Goal: Information Seeking & Learning: Learn about a topic

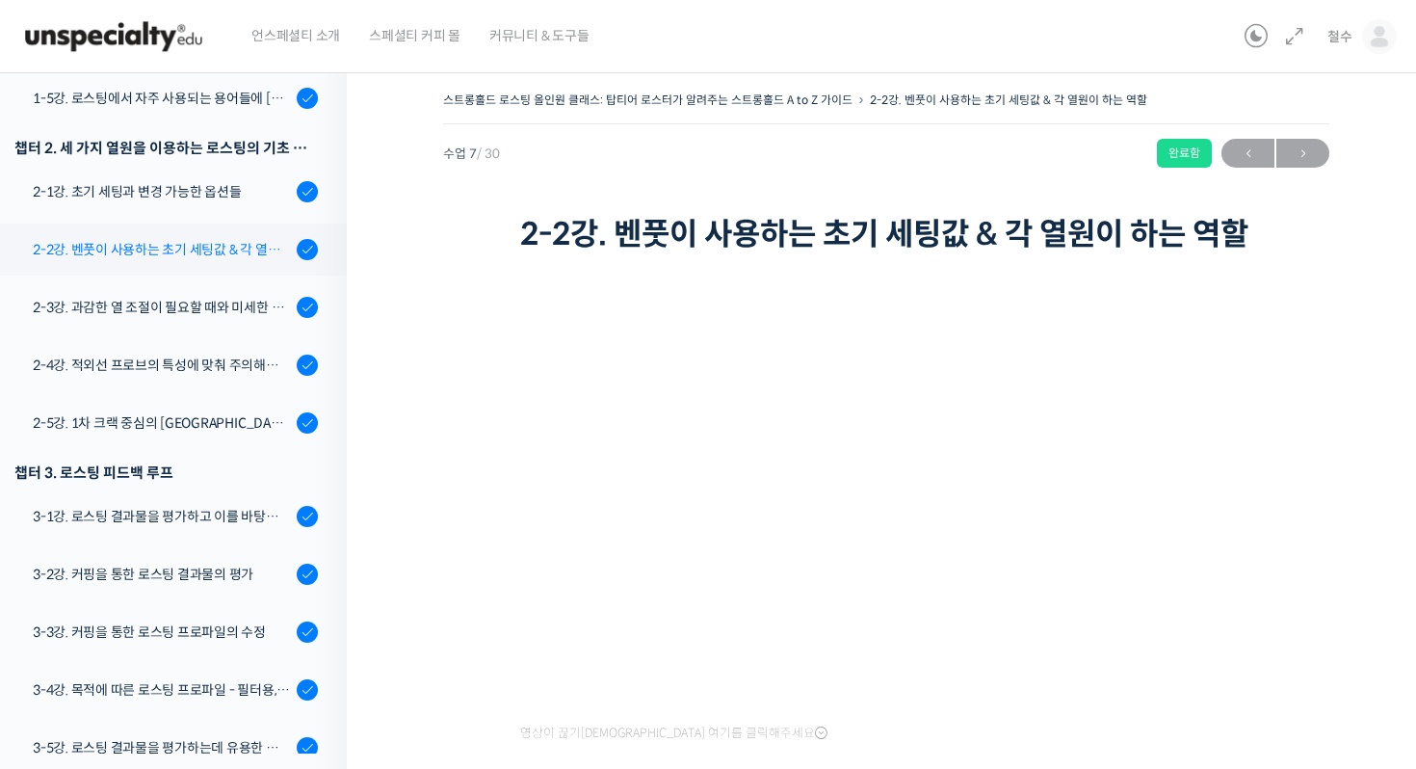
scroll to position [541, 0]
click at [237, 199] on div "2-1강. 초기 세팅과 변경 가능한 옵션들" at bounding box center [162, 193] width 258 height 21
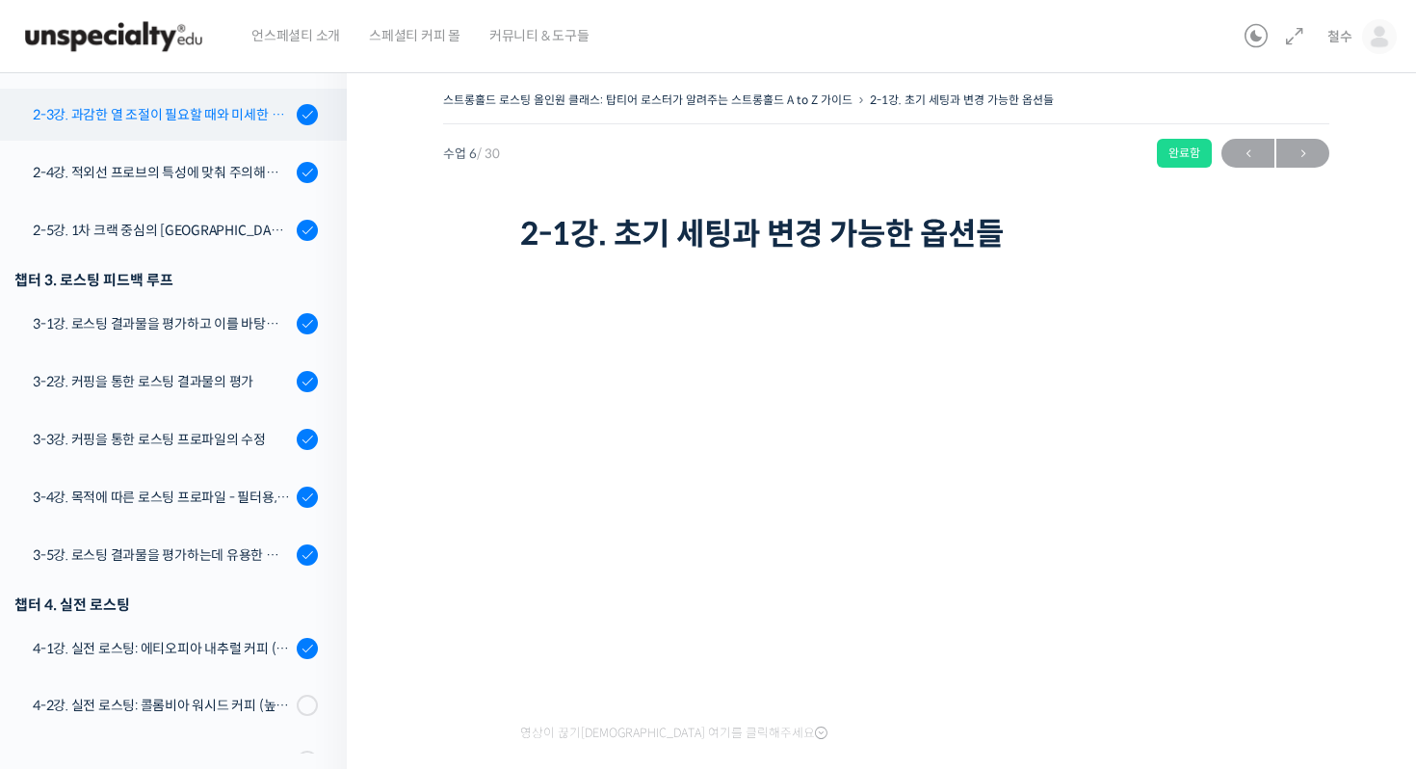
scroll to position [737, 0]
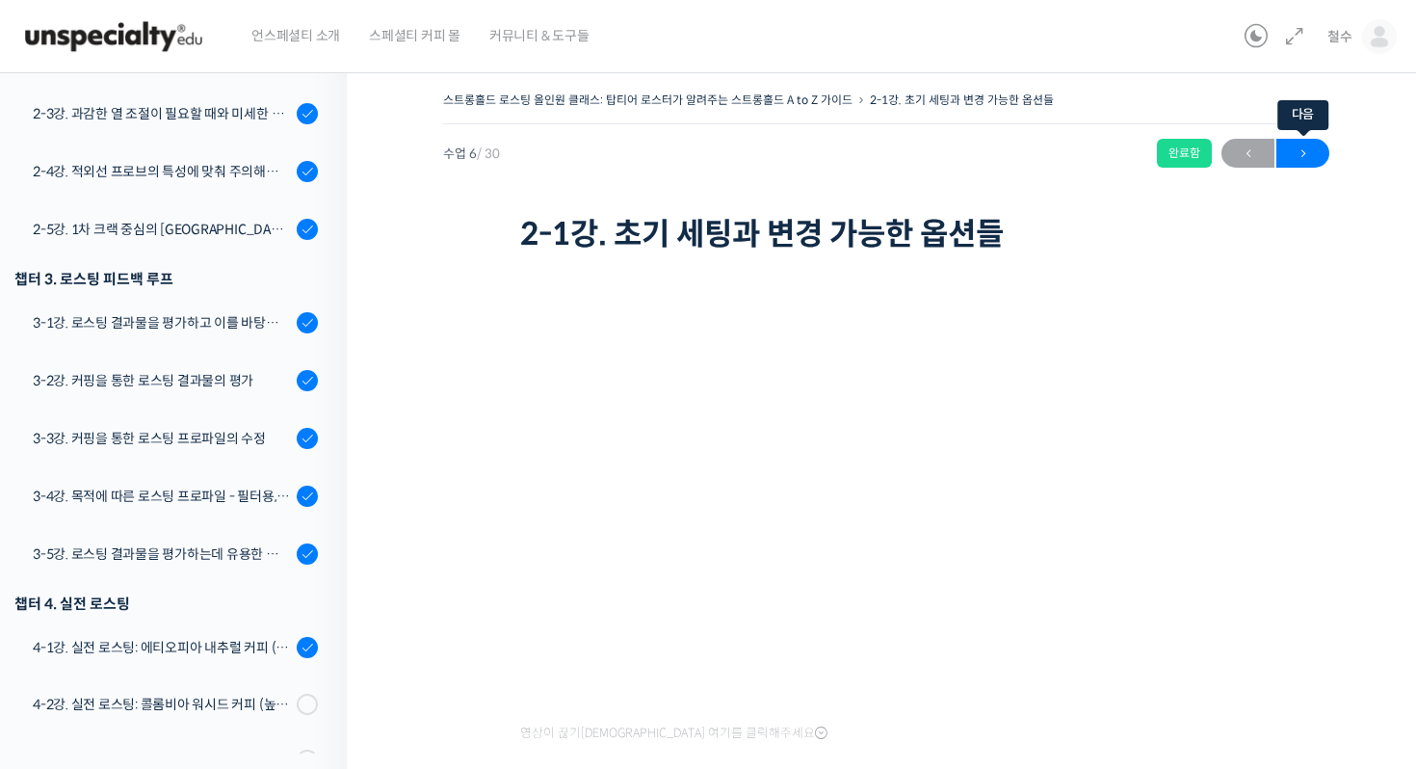
click at [1300, 145] on span "→" at bounding box center [1303, 154] width 53 height 26
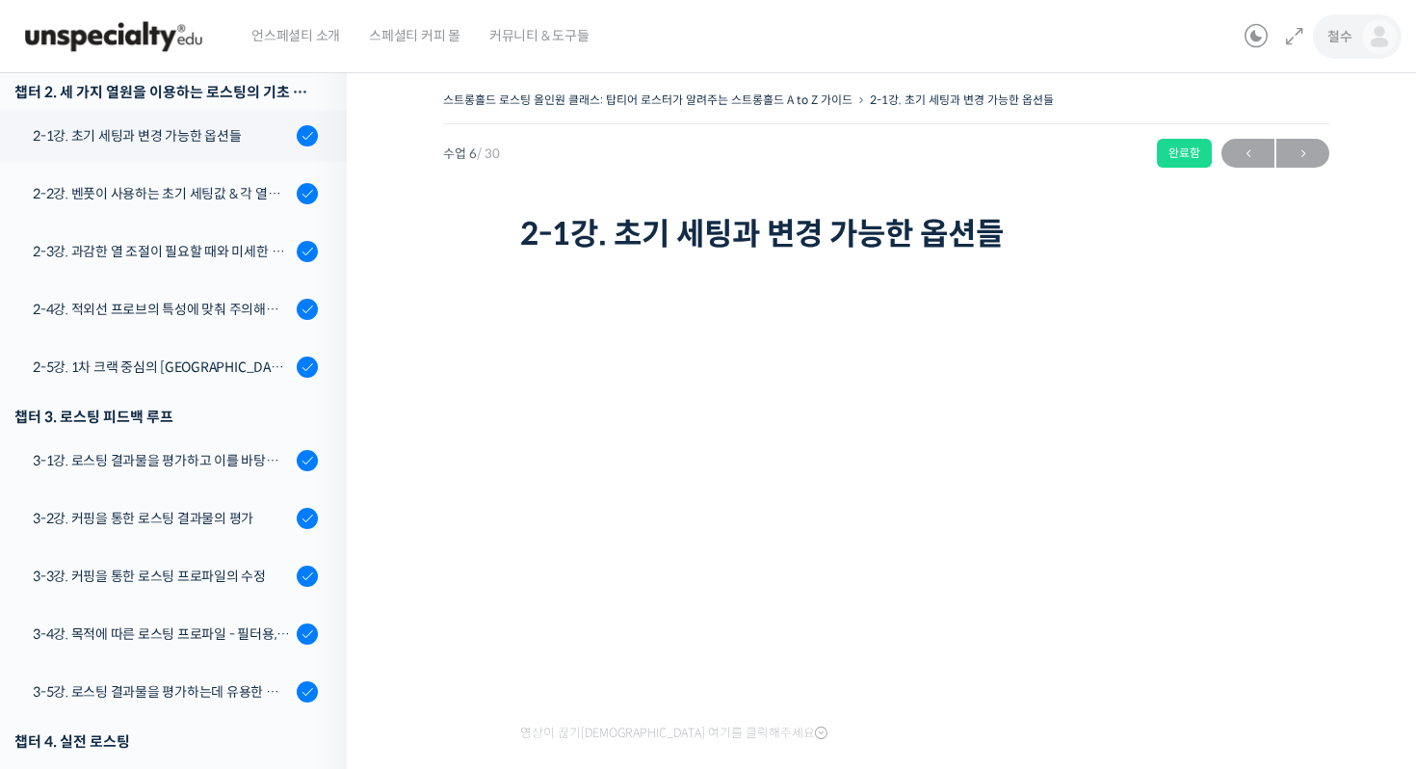
scroll to position [599, 0]
click at [1367, 42] on img at bounding box center [1379, 36] width 35 height 35
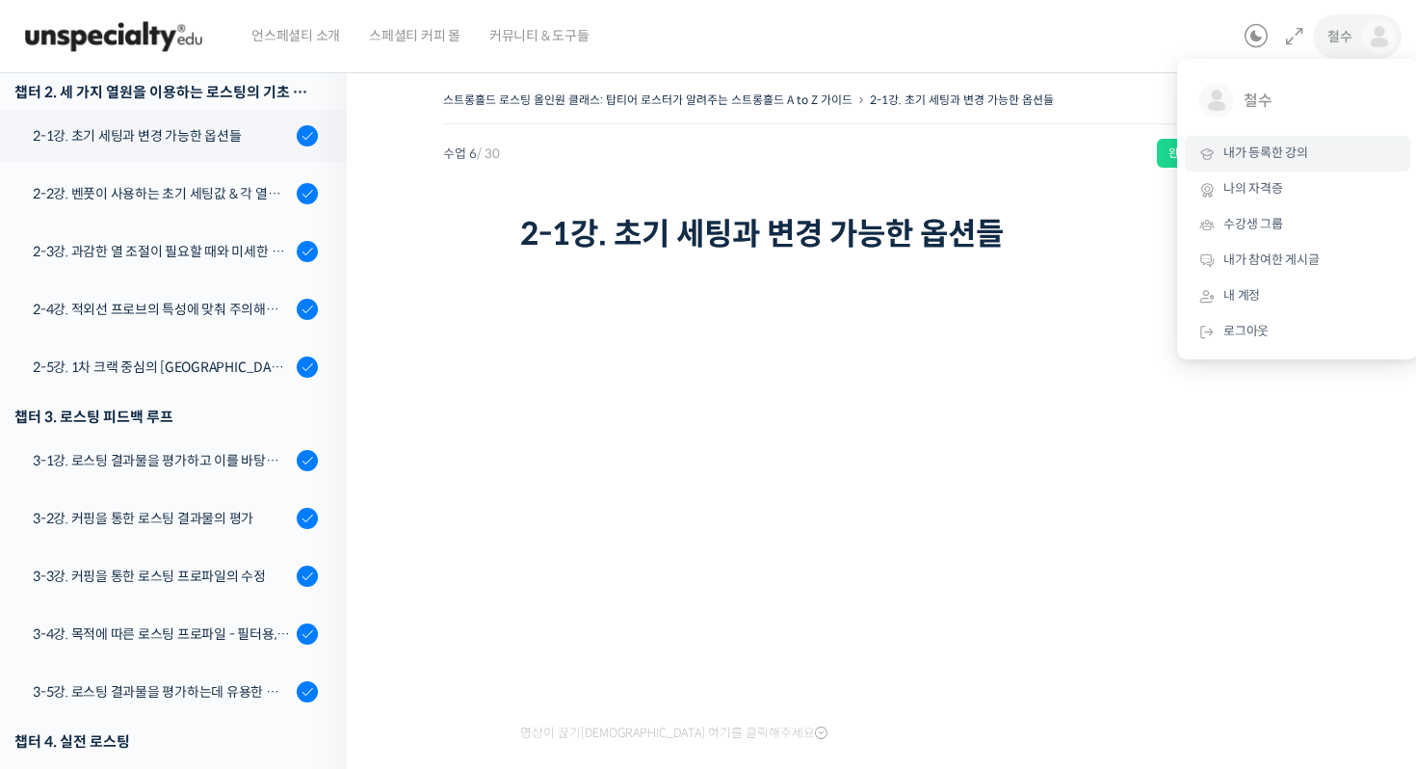
click at [1292, 157] on span "내가 등록한 강의" at bounding box center [1266, 153] width 85 height 16
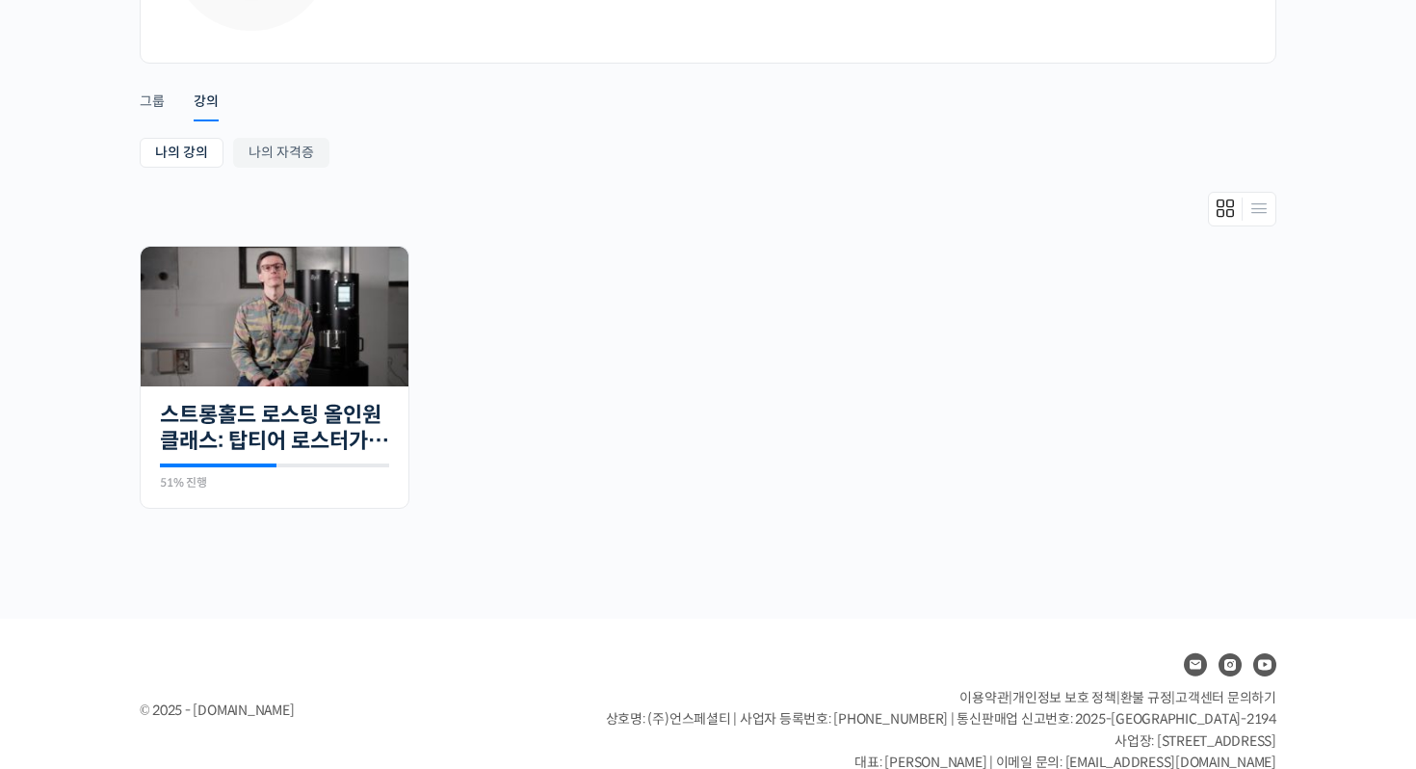
scroll to position [117, 0]
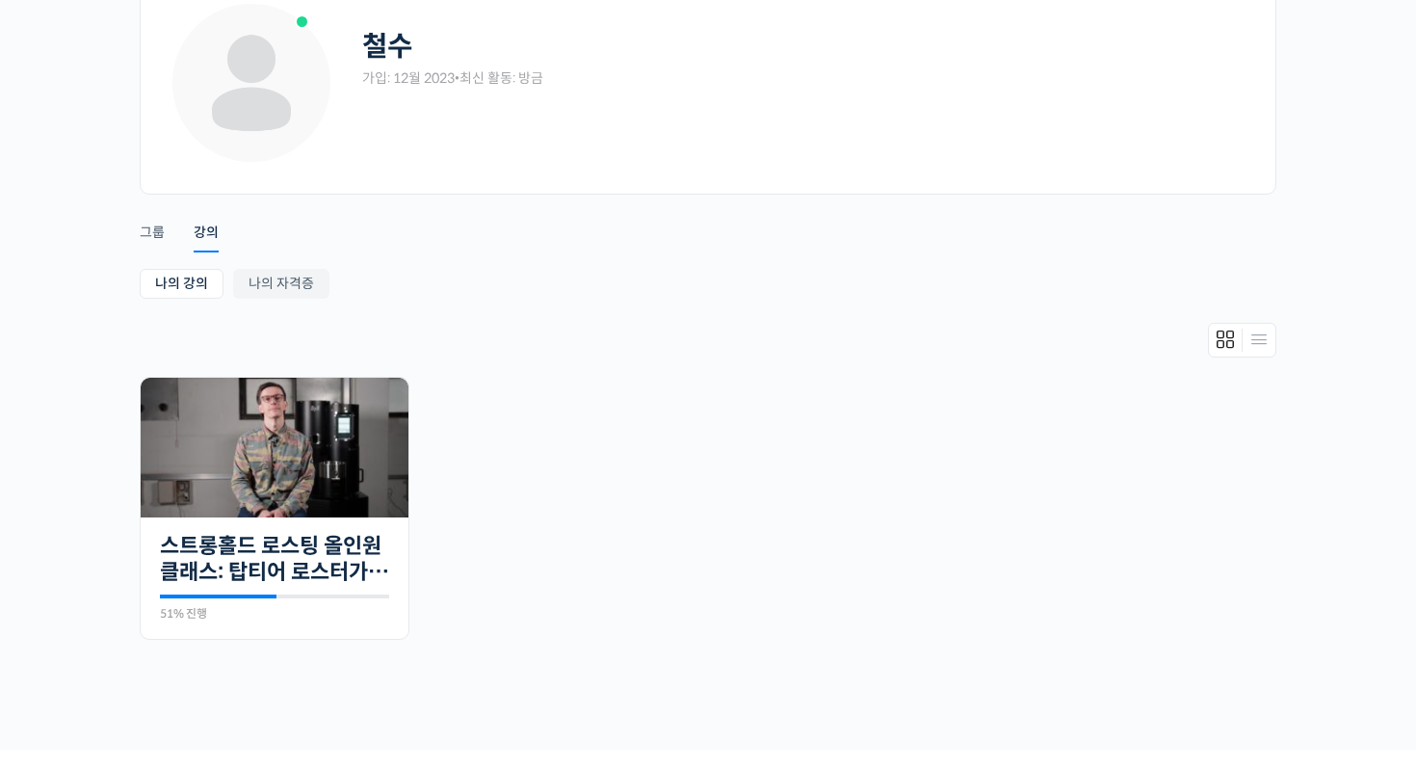
click at [135, 238] on div "철수 가입: 12월 2023 • 최신 활동: 방금 Remove Connection Are you sure you want to remove f…" at bounding box center [708, 353] width 1156 height 793
click at [128, 239] on div "철수 가입: 12월 2023 • 최신 활동: 방금 Remove Connection Are you sure you want to remove f…" at bounding box center [708, 353] width 1416 height 793
click at [137, 237] on div "철수 가입: 12월 2023 • 최신 활동: 방금 Remove Connection Are you sure you want to remove f…" at bounding box center [708, 353] width 1156 height 793
click at [134, 235] on div "철수 가입: 12월 2023 • 최신 활동: 방금 Remove Connection Are you sure you want to remove f…" at bounding box center [708, 353] width 1156 height 793
click at [145, 235] on div "그룹" at bounding box center [152, 238] width 25 height 29
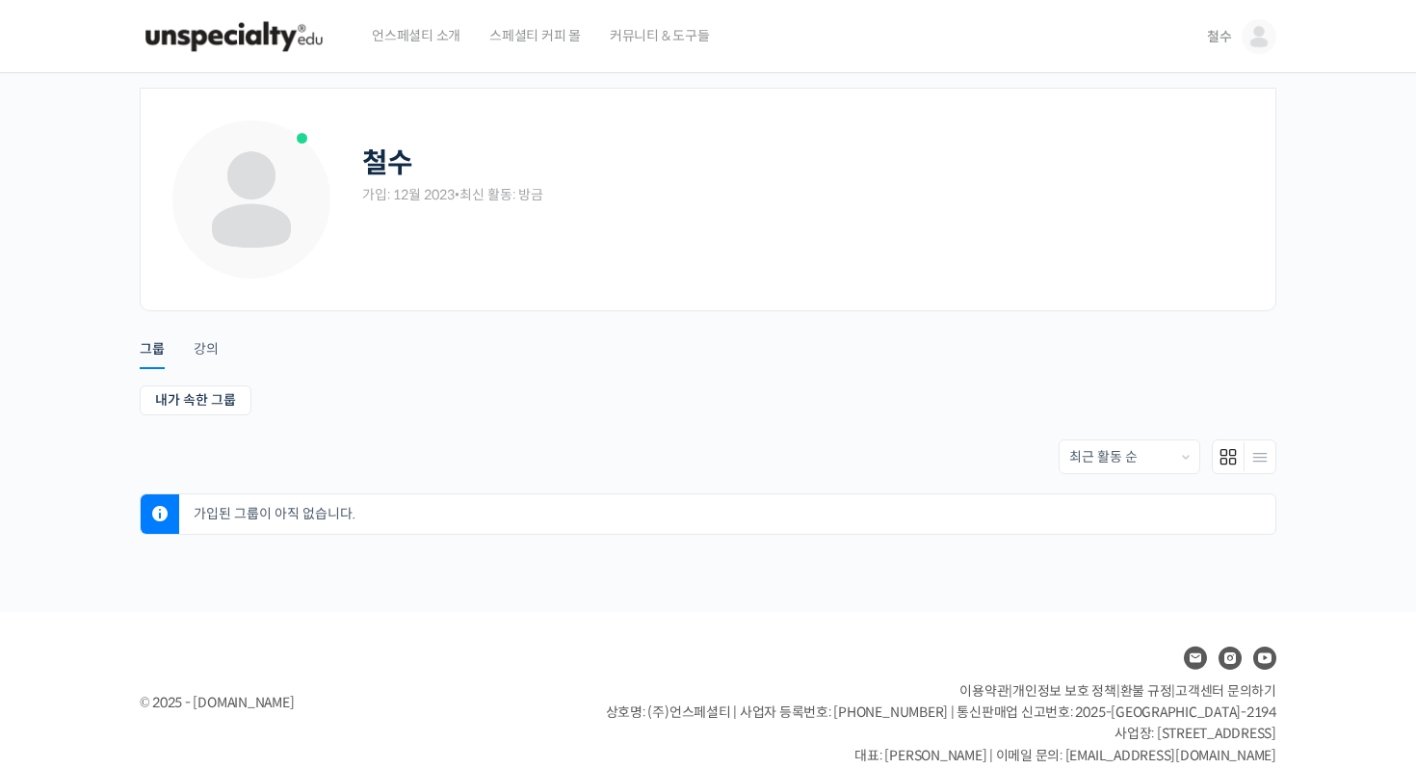
click at [1247, 26] on img at bounding box center [1259, 36] width 35 height 35
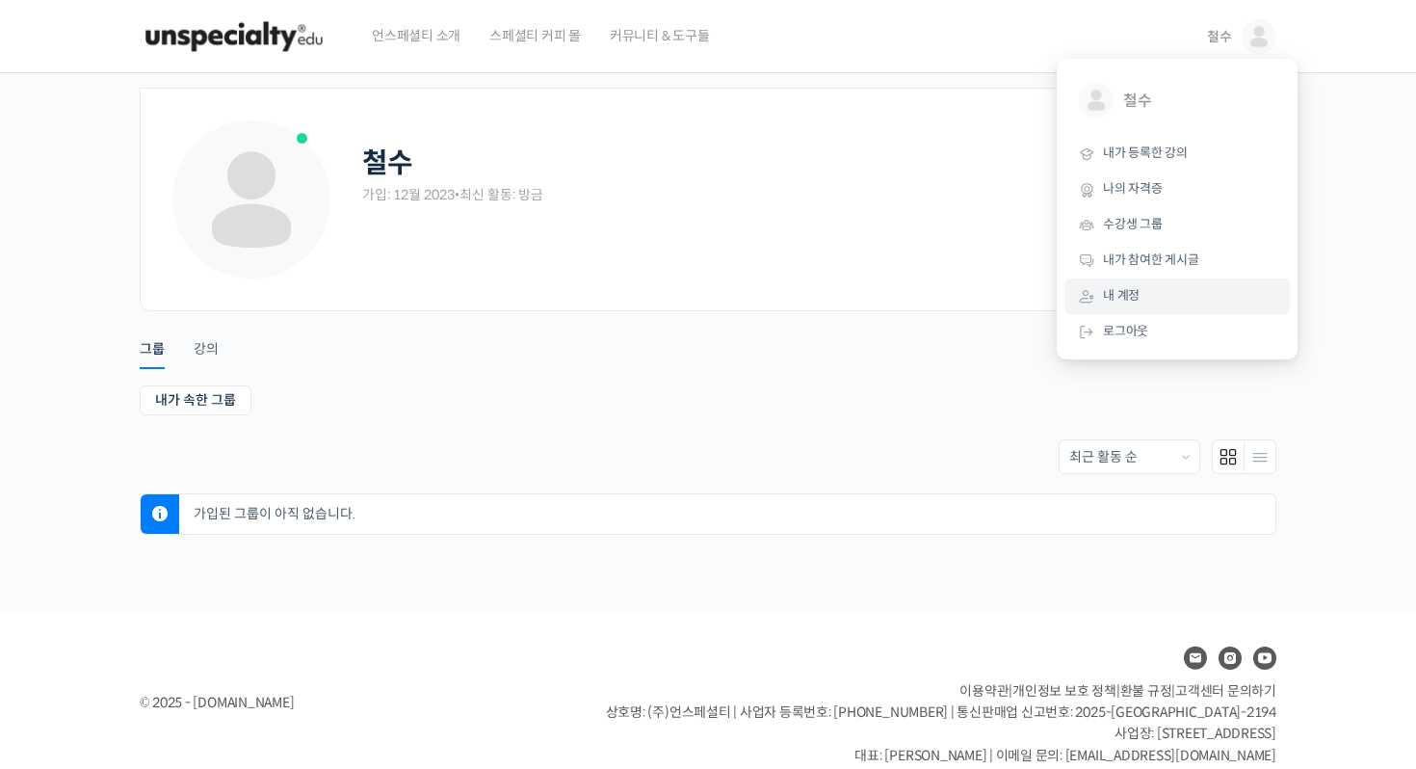
click at [1127, 284] on link "내 계정" at bounding box center [1177, 296] width 225 height 36
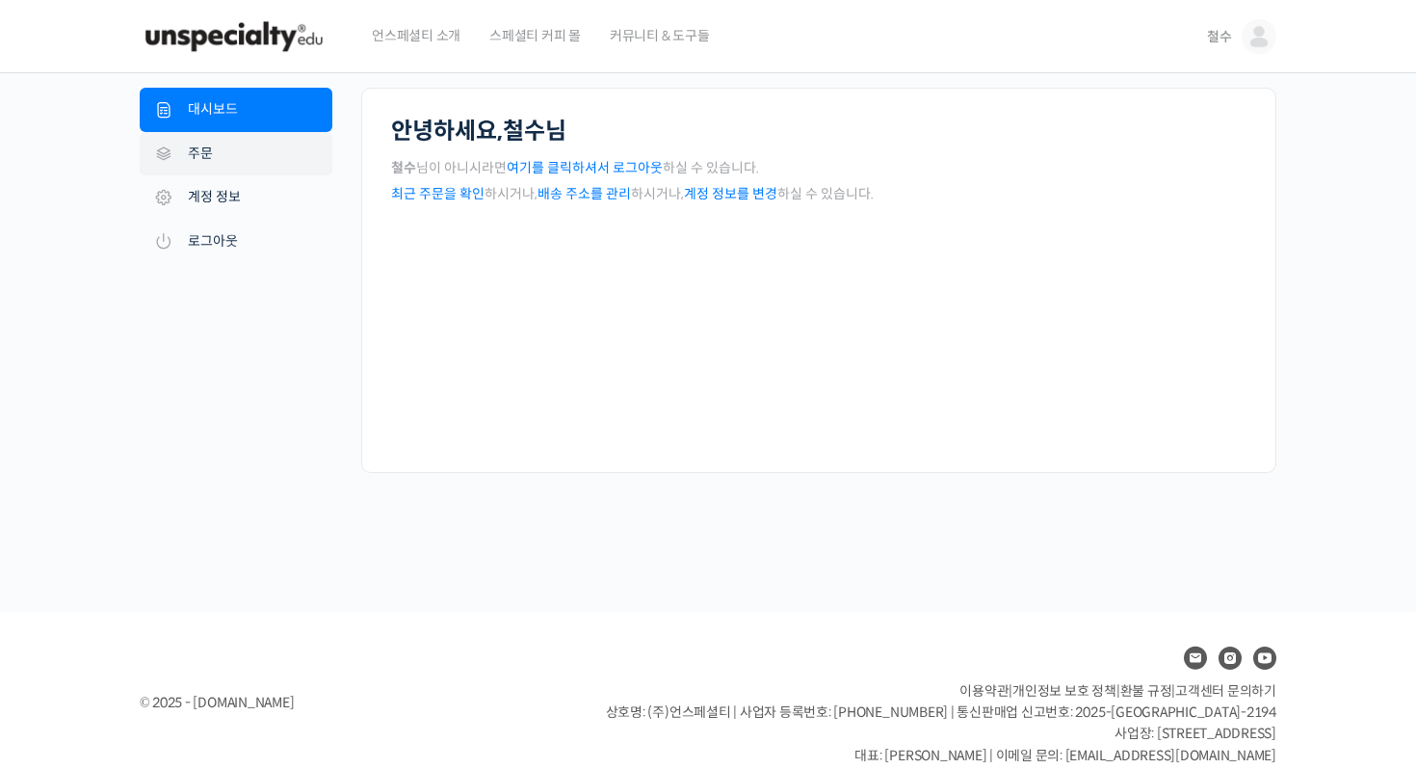
click at [264, 156] on link "주문" at bounding box center [236, 154] width 193 height 44
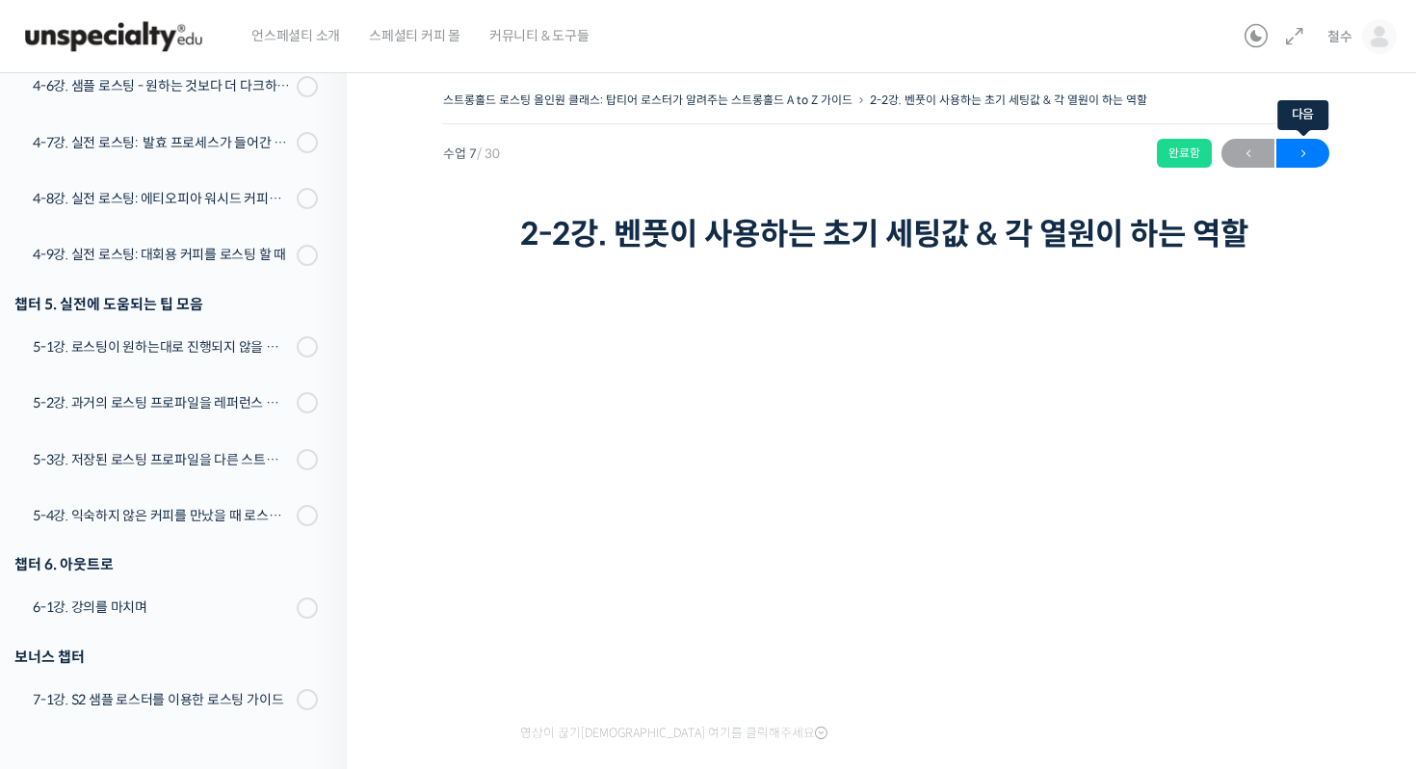
click at [1286, 158] on span "→" at bounding box center [1303, 154] width 53 height 26
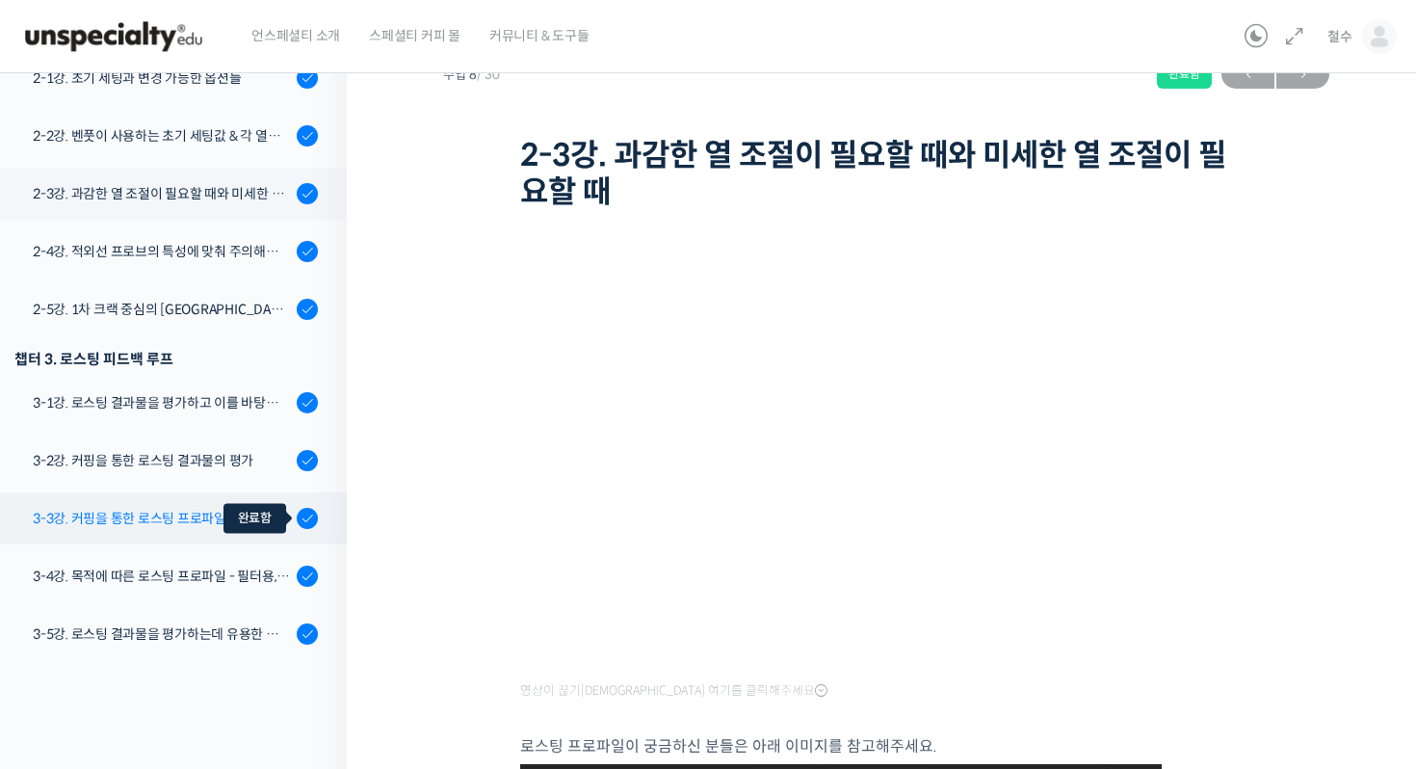
scroll to position [500, 0]
